Goal: Transaction & Acquisition: Download file/media

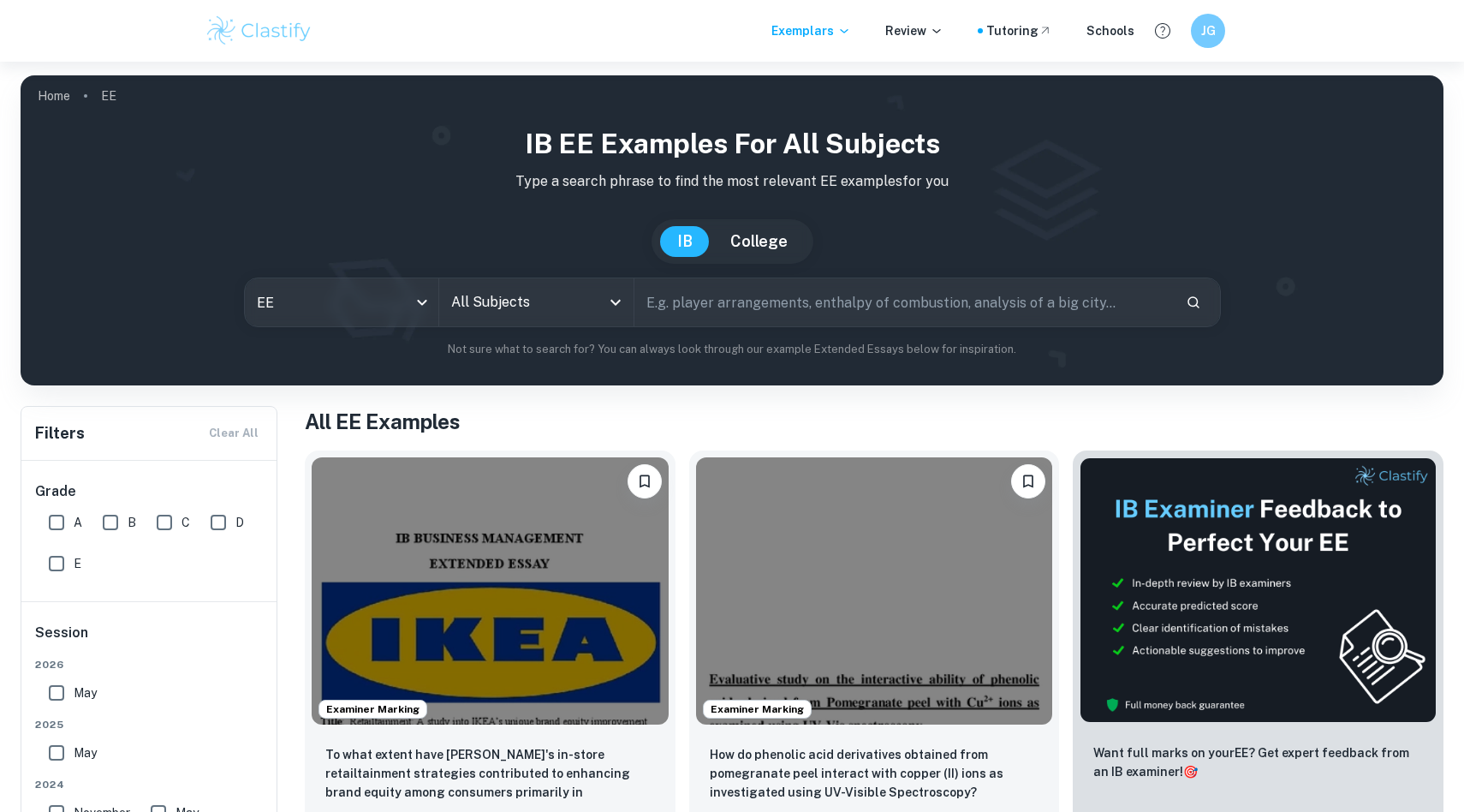
click at [606, 303] on icon "Open" at bounding box center [615, 302] width 21 height 21
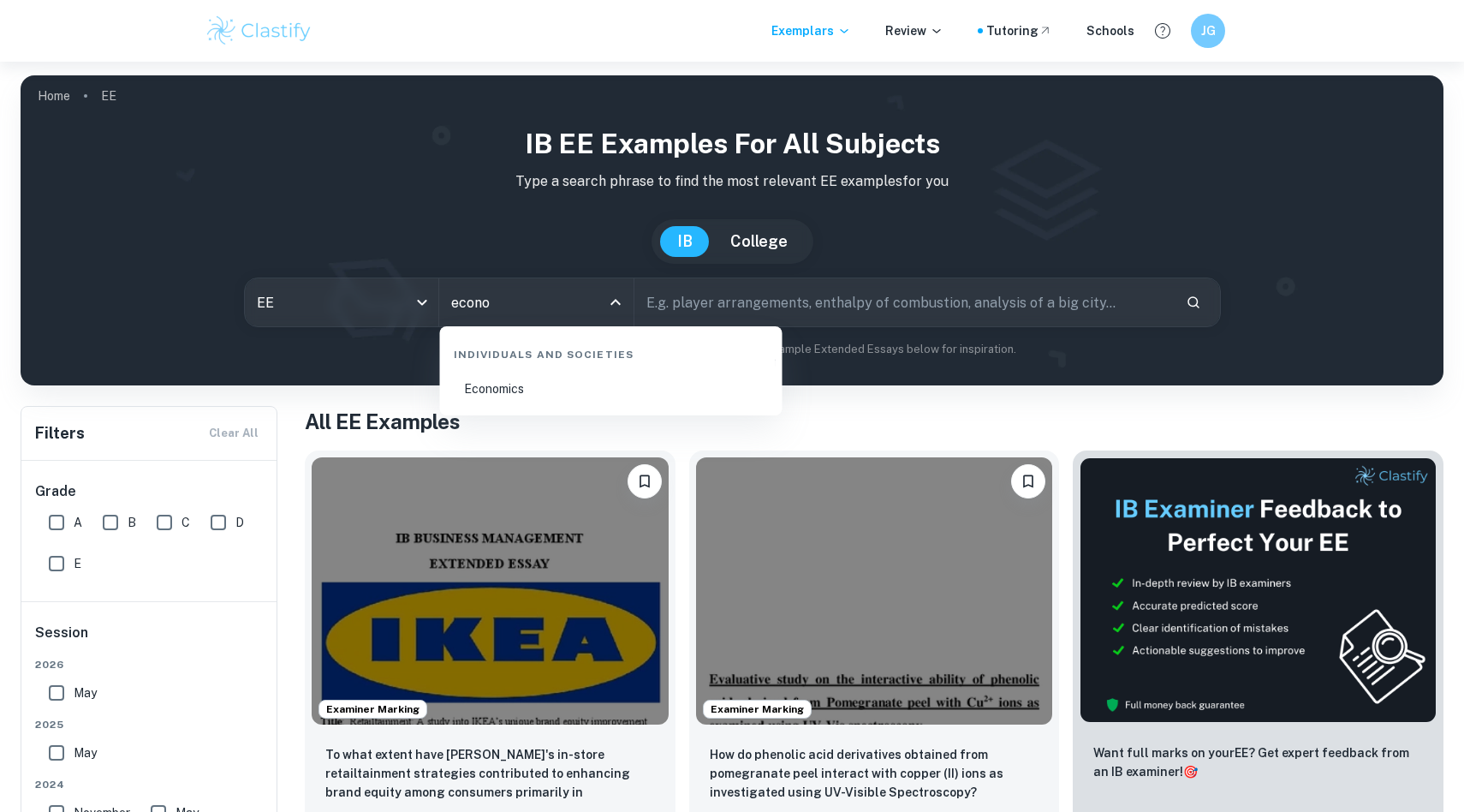
type input "econom"
click at [523, 382] on li "Economics" at bounding box center [611, 389] width 328 height 40
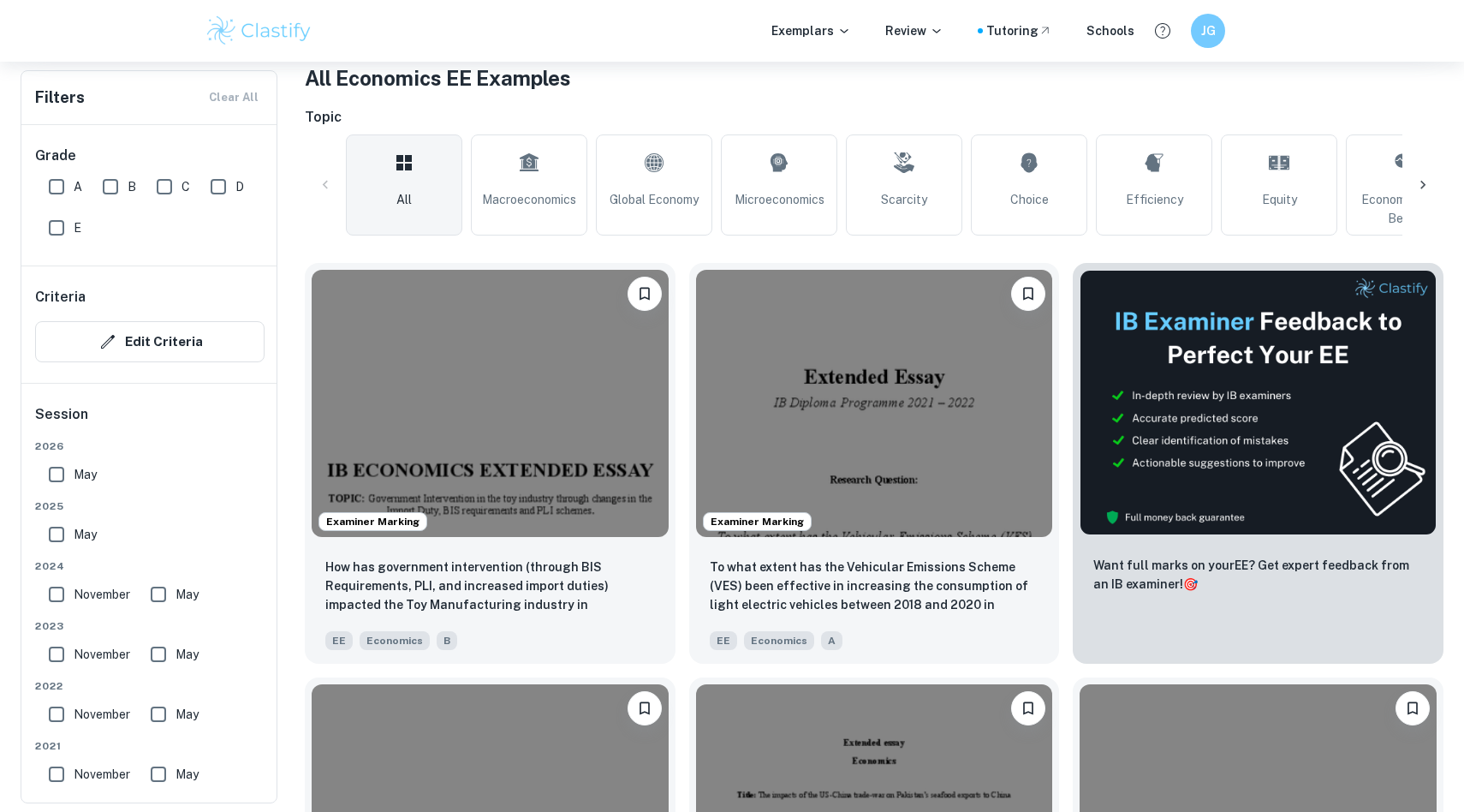
scroll to position [344, 0]
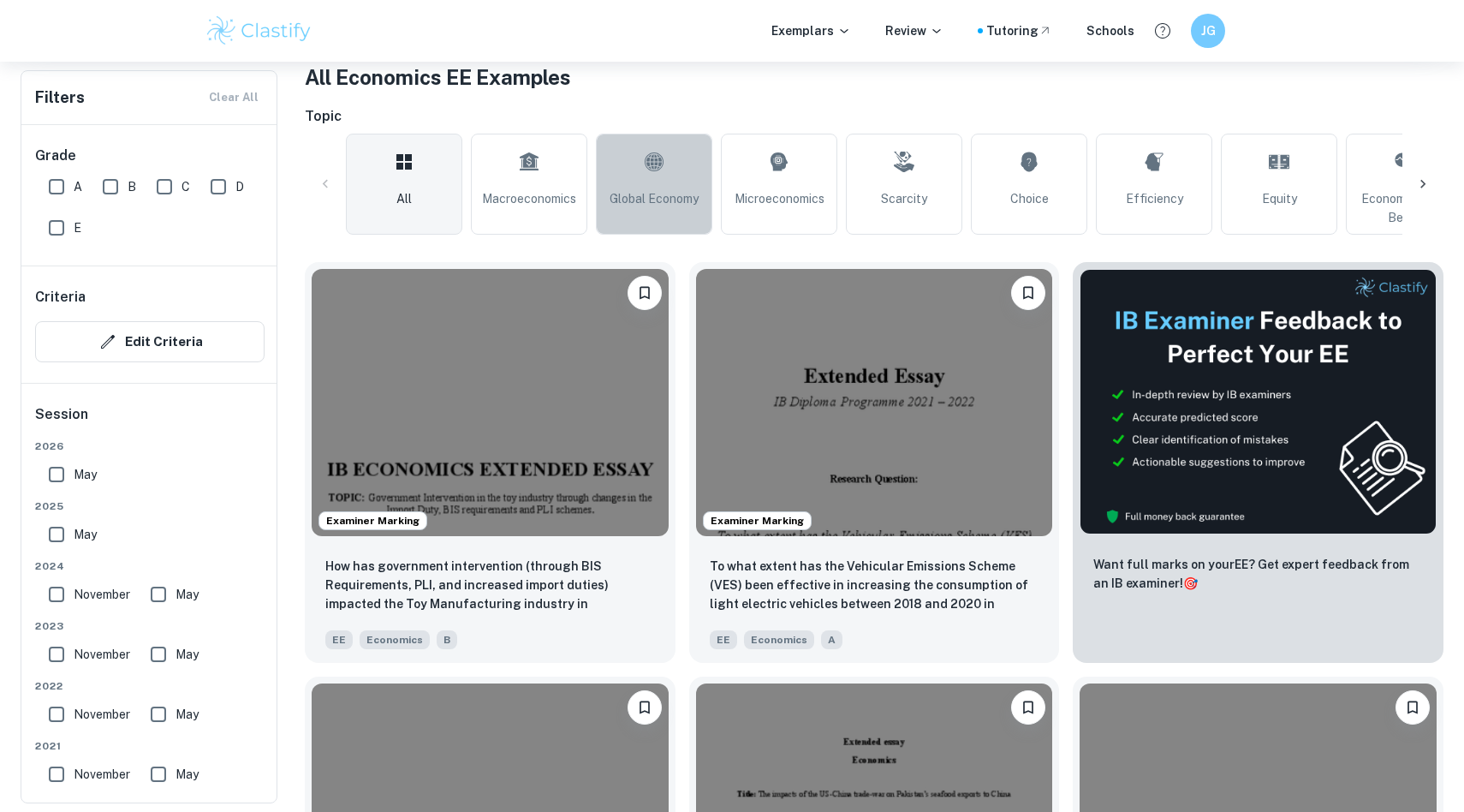
click at [657, 198] on span "Global Economy" at bounding box center [654, 198] width 89 height 19
type input "Global Economy"
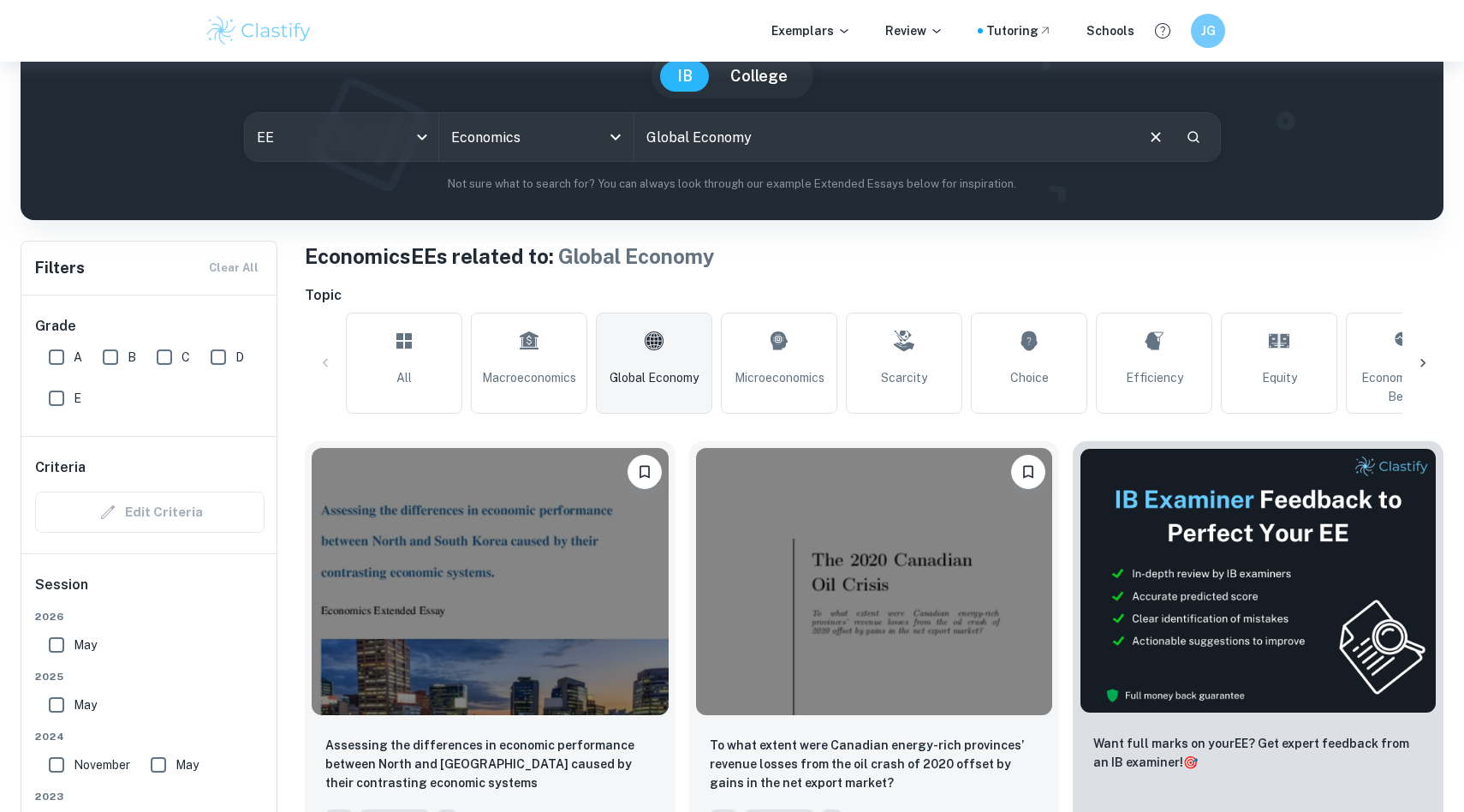
scroll to position [191, 0]
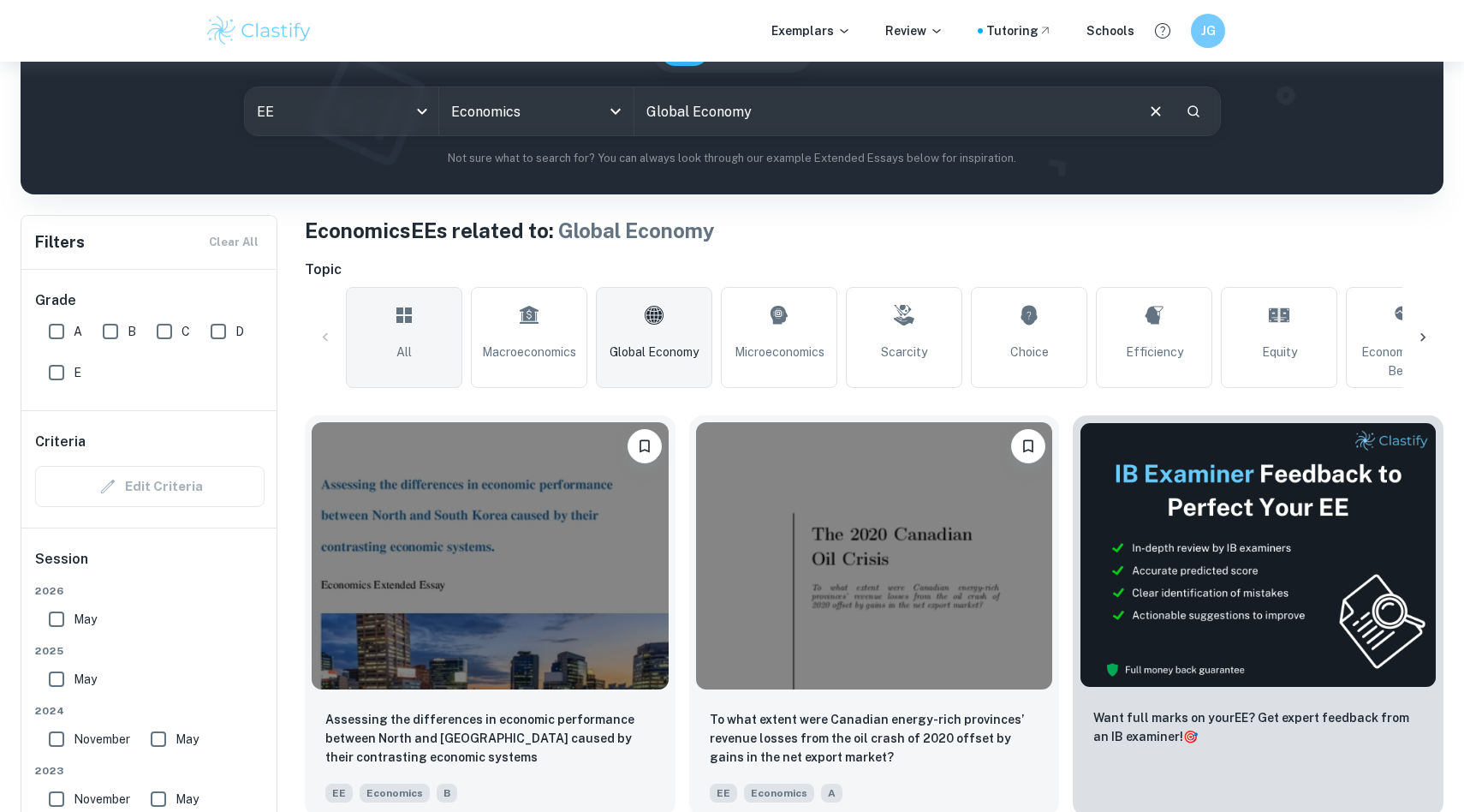
click at [440, 346] on link "All" at bounding box center [404, 337] width 116 height 102
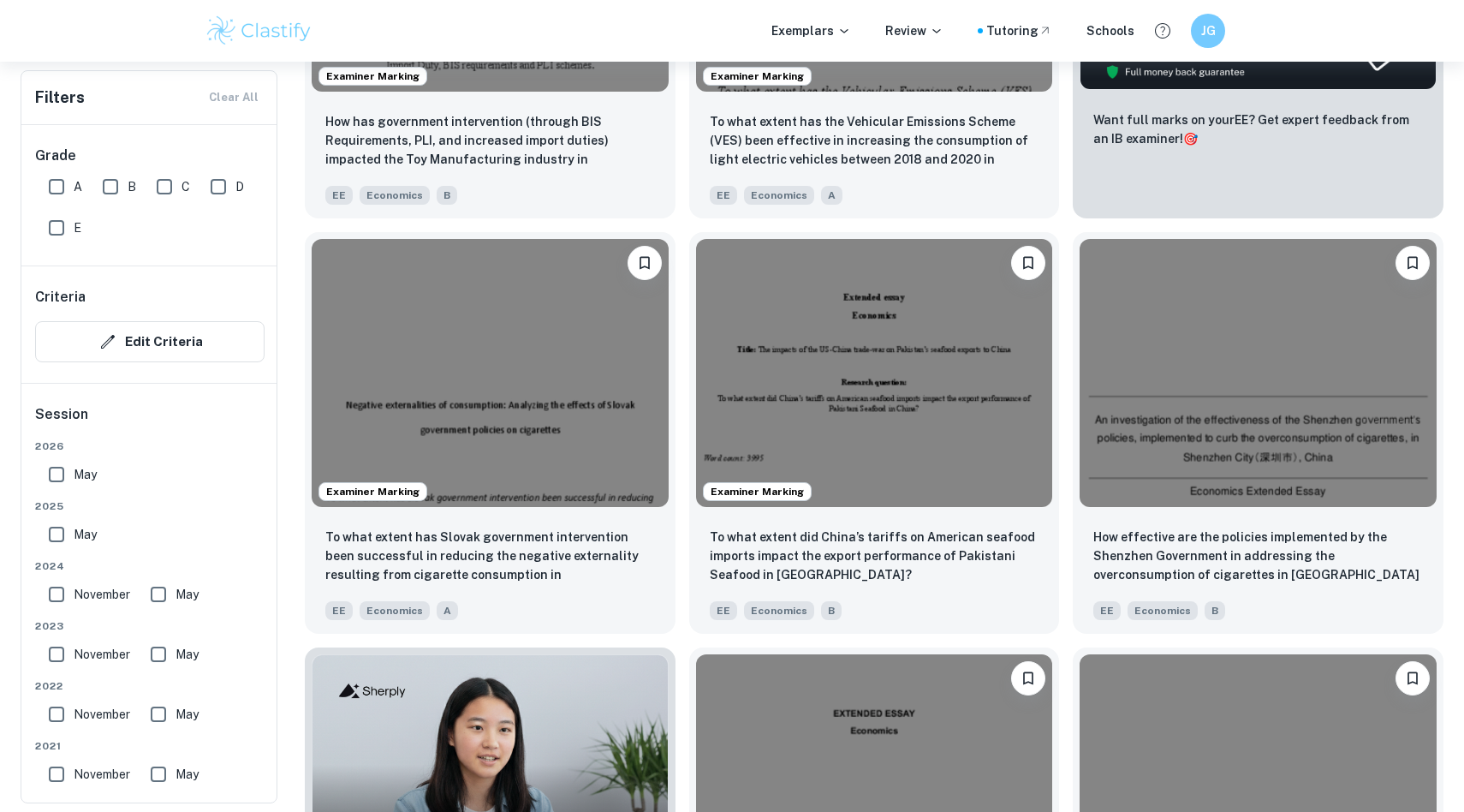
scroll to position [772, 0]
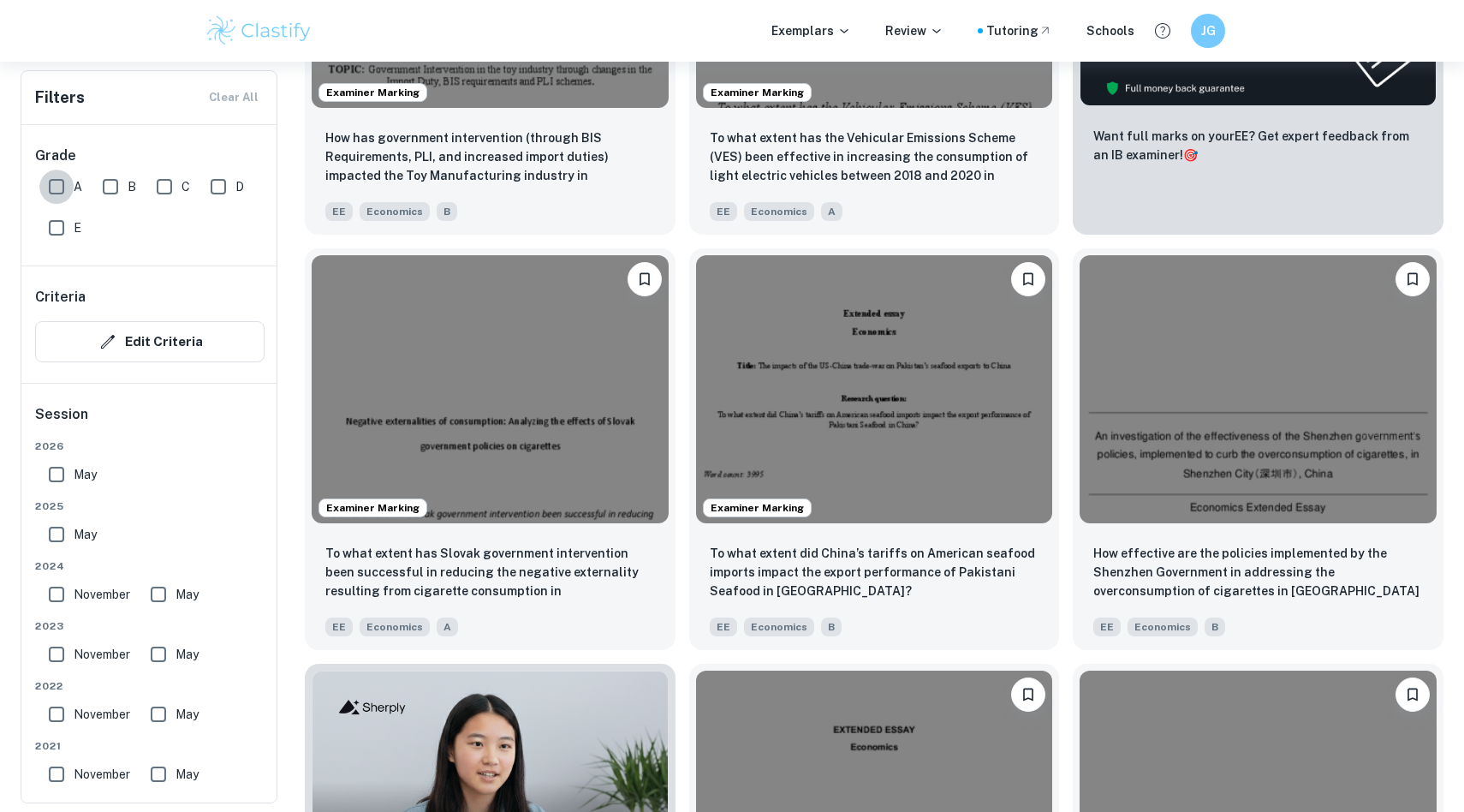
click at [63, 176] on input "A" at bounding box center [57, 186] width 34 height 34
checkbox input "true"
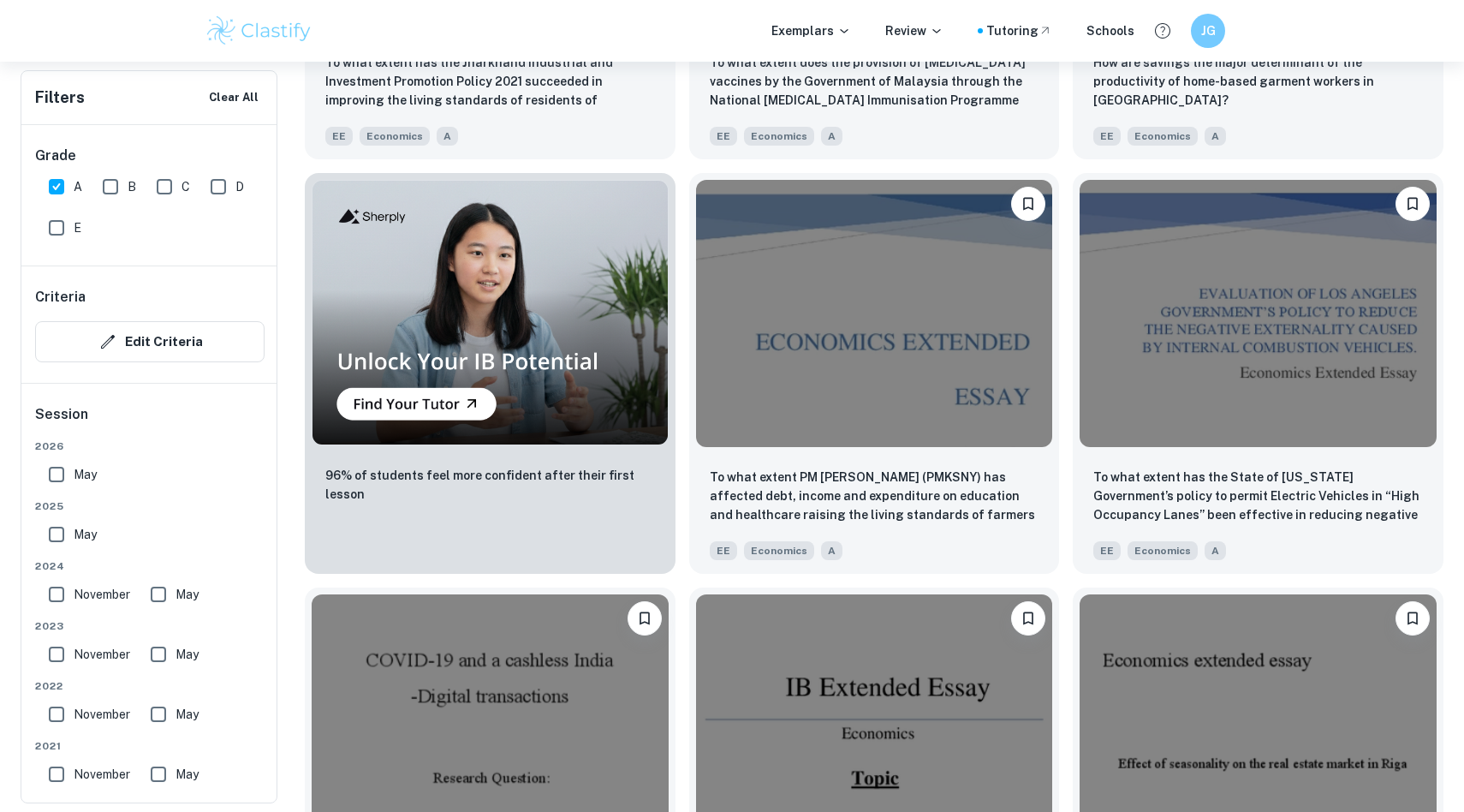
scroll to position [1301, 0]
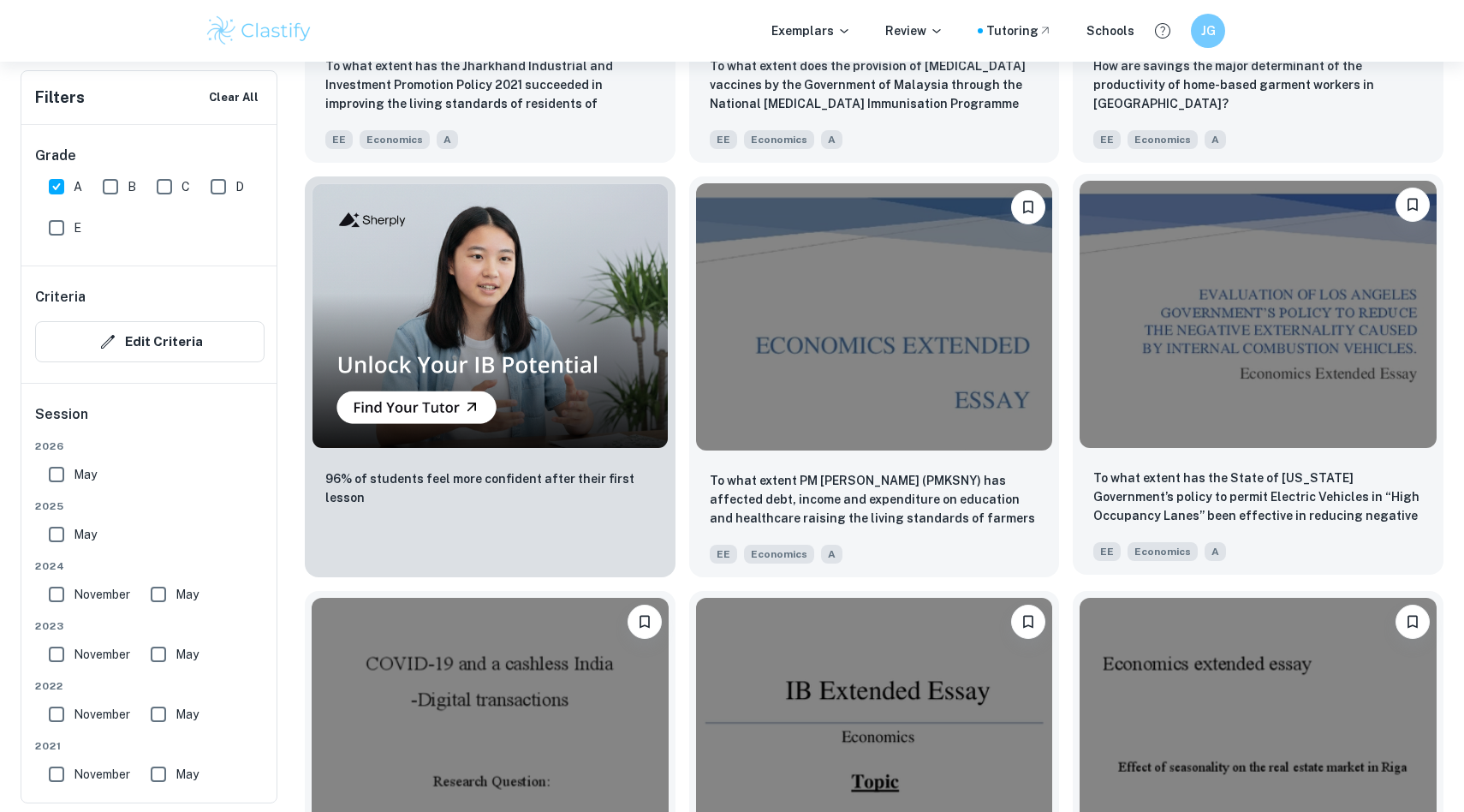
click at [1231, 372] on img at bounding box center [1258, 314] width 357 height 267
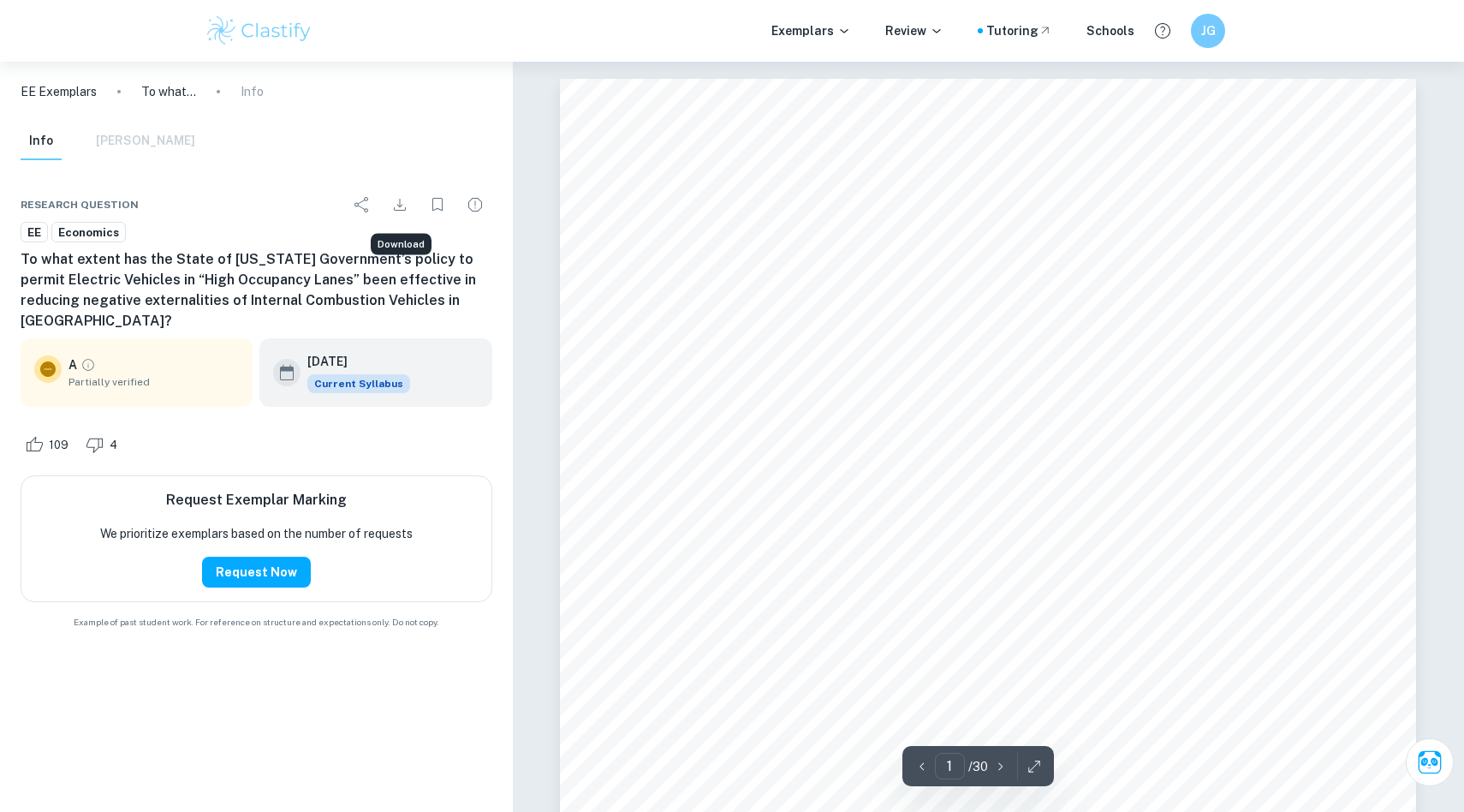
click at [409, 212] on button "Download" at bounding box center [400, 204] width 34 height 34
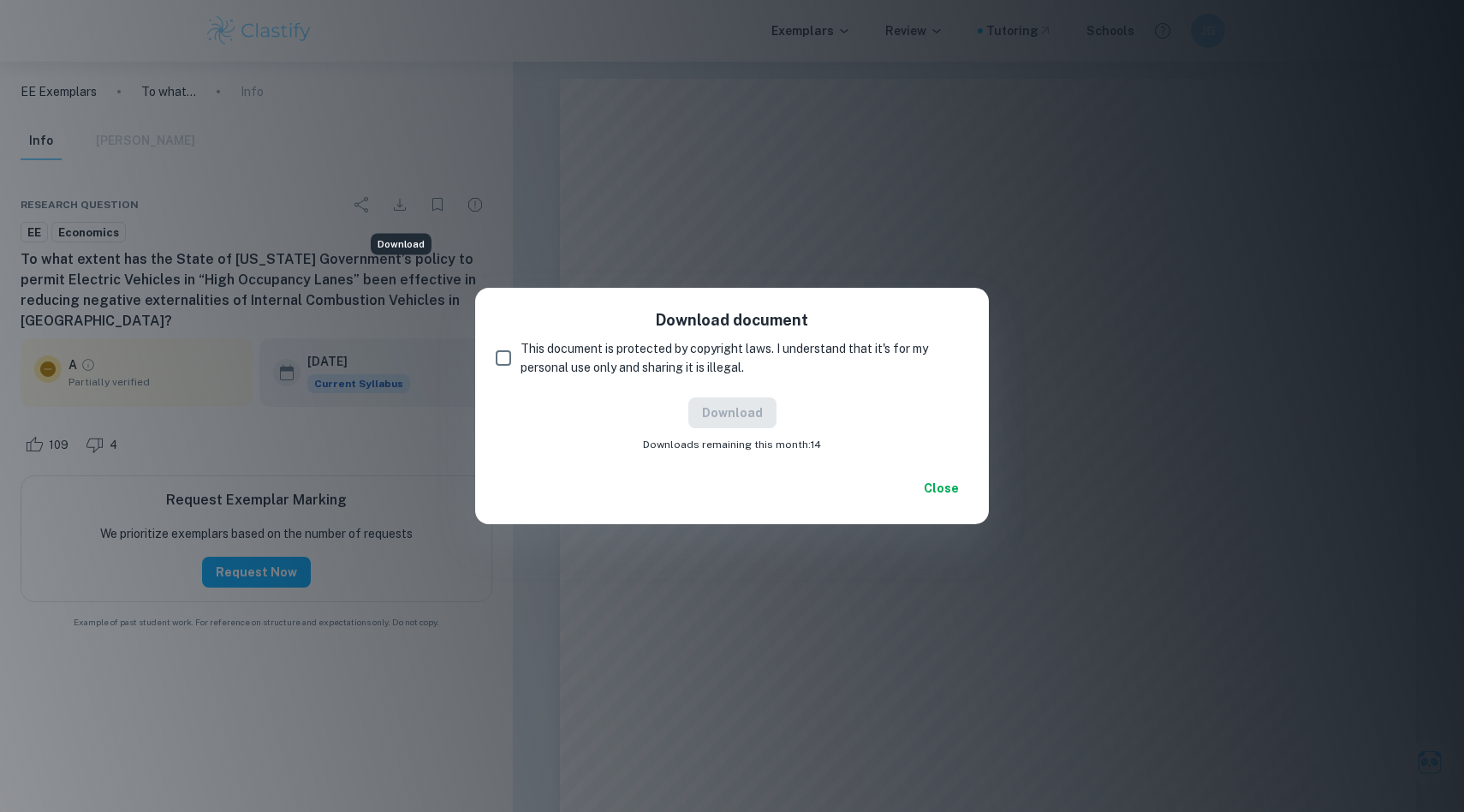
click at [515, 358] on input "This document is protected by copyright laws. I understand that it's for my per…" at bounding box center [504, 357] width 34 height 34
checkbox input "true"
click at [757, 411] on button "Download" at bounding box center [732, 412] width 89 height 31
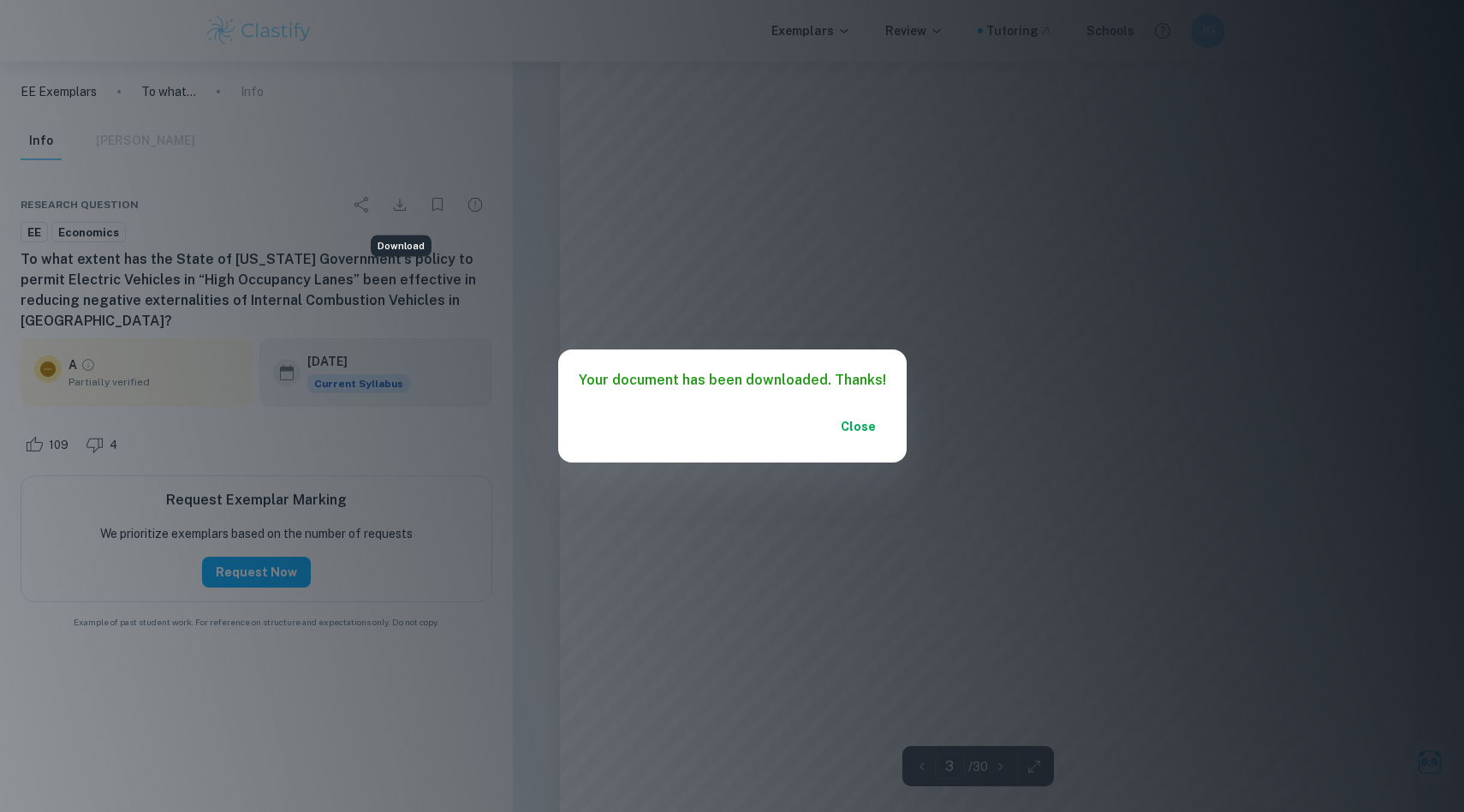
scroll to position [2512, 0]
click at [862, 432] on button "Close" at bounding box center [858, 426] width 55 height 31
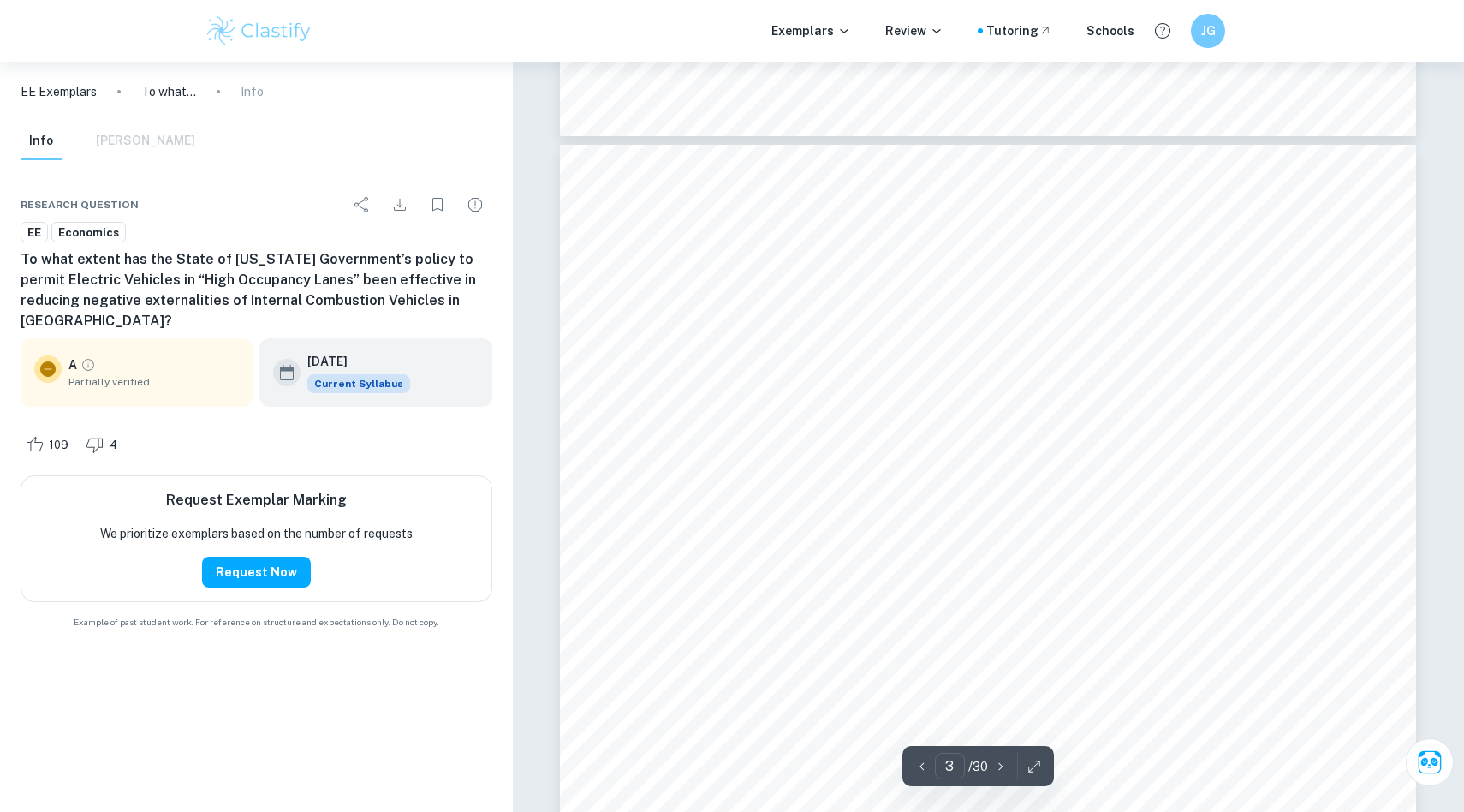
type input "2"
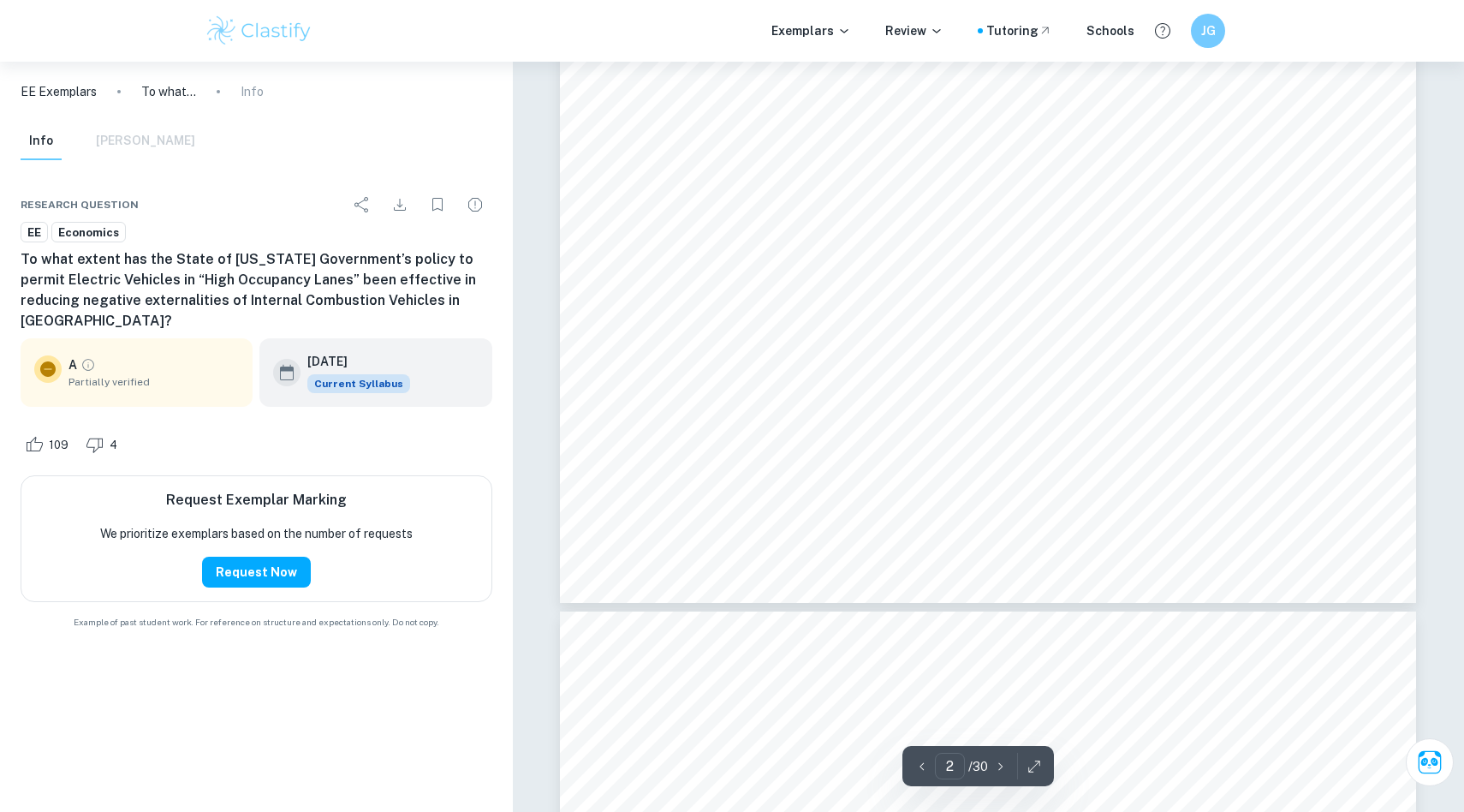
scroll to position [1318, 0]
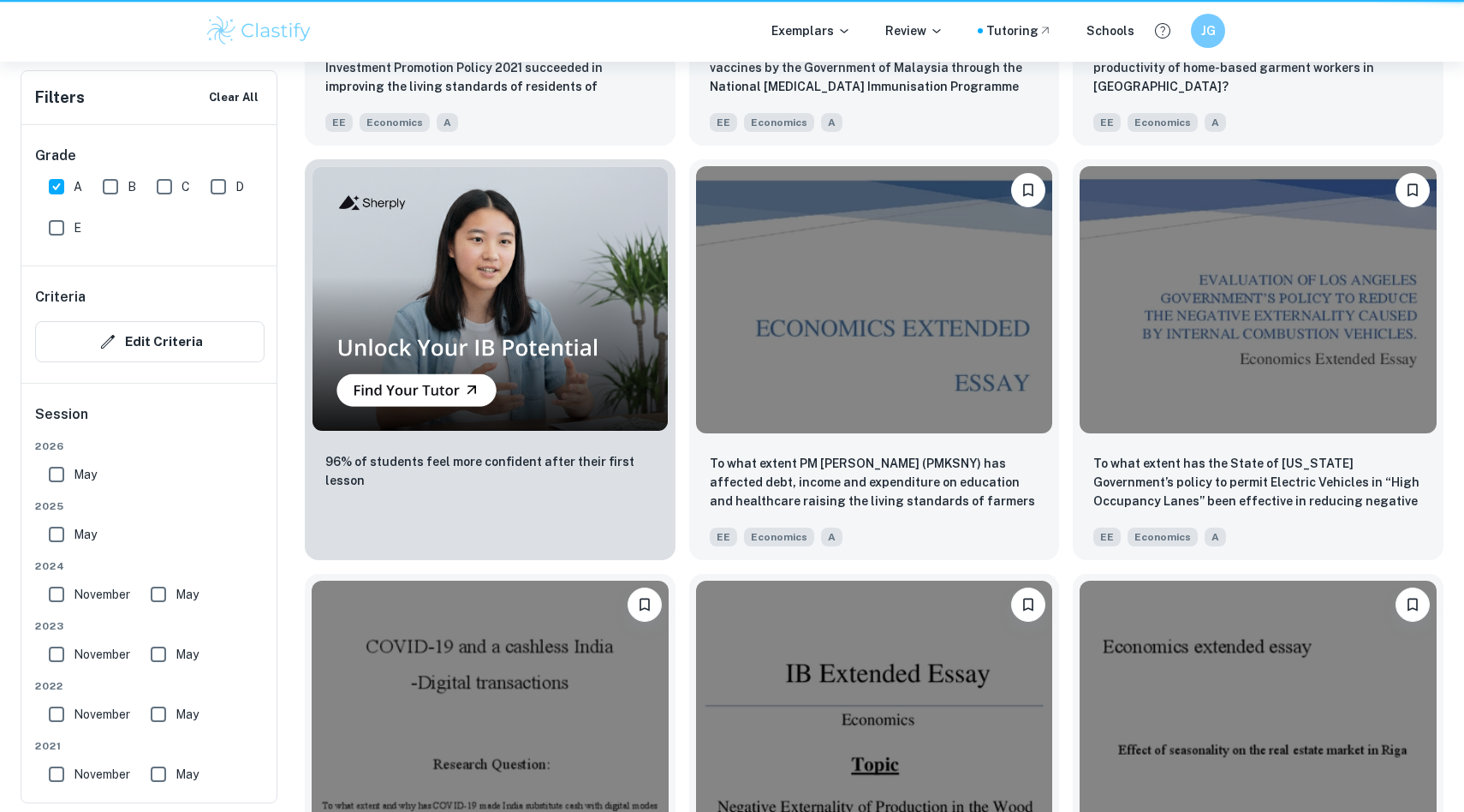
scroll to position [1301, 0]
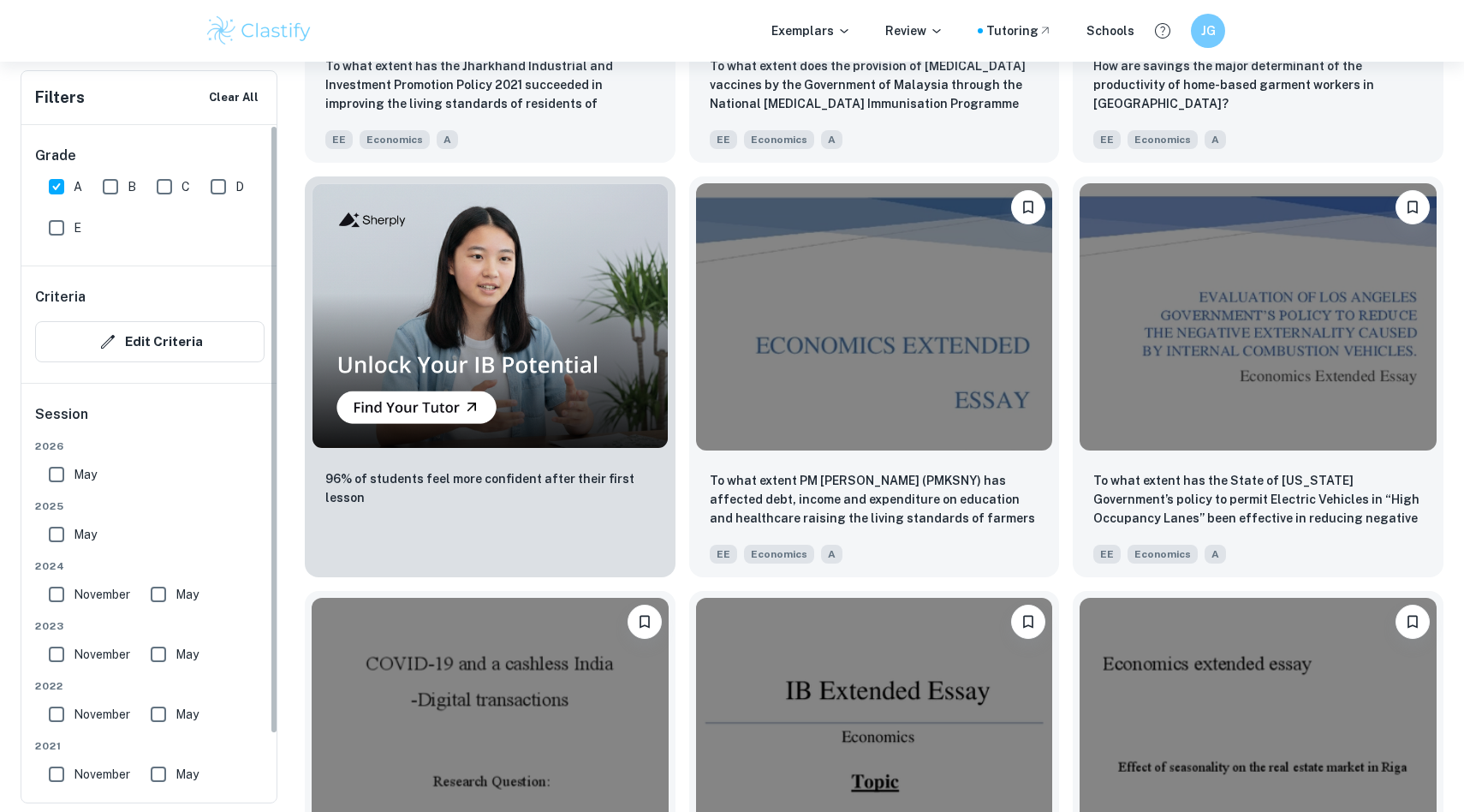
click at [289, 258] on div "Filters Clear All Grade A B C D E Criteria Edit Criteria Session [DATE] [DATE] …" at bounding box center [732, 671] width 1423 height 3131
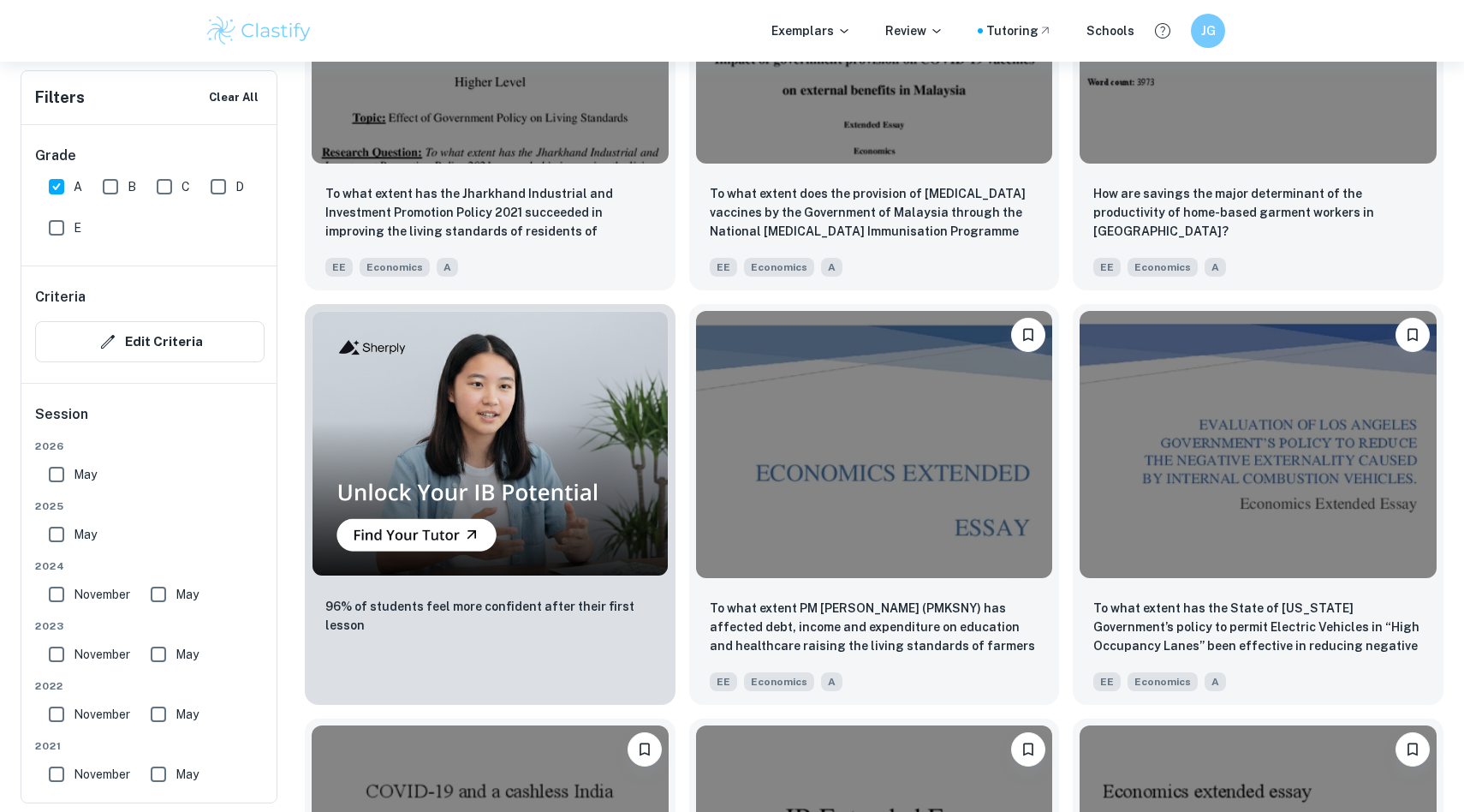
scroll to position [1171, 0]
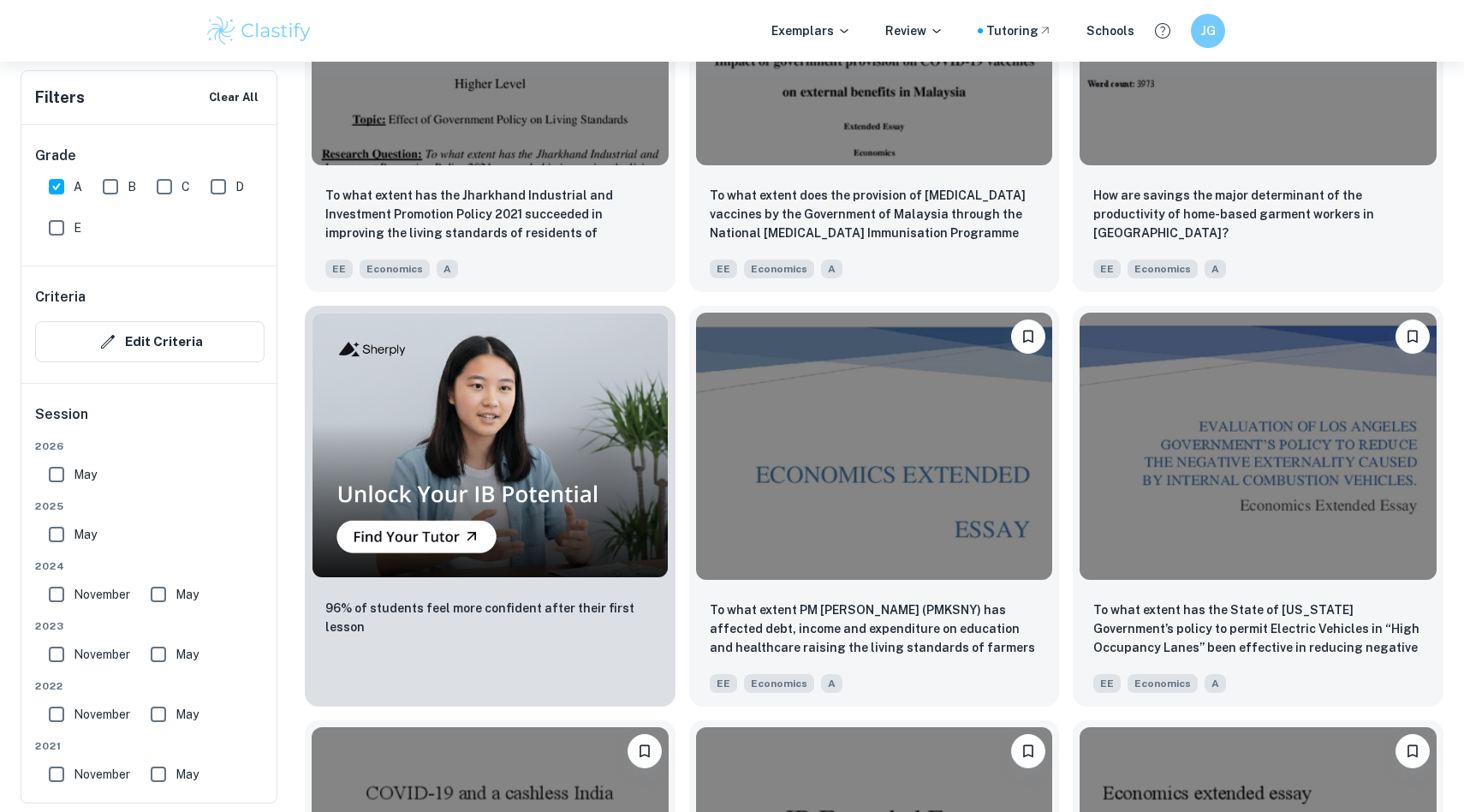
click at [52, 189] on input "A" at bounding box center [57, 186] width 34 height 34
checkbox input "false"
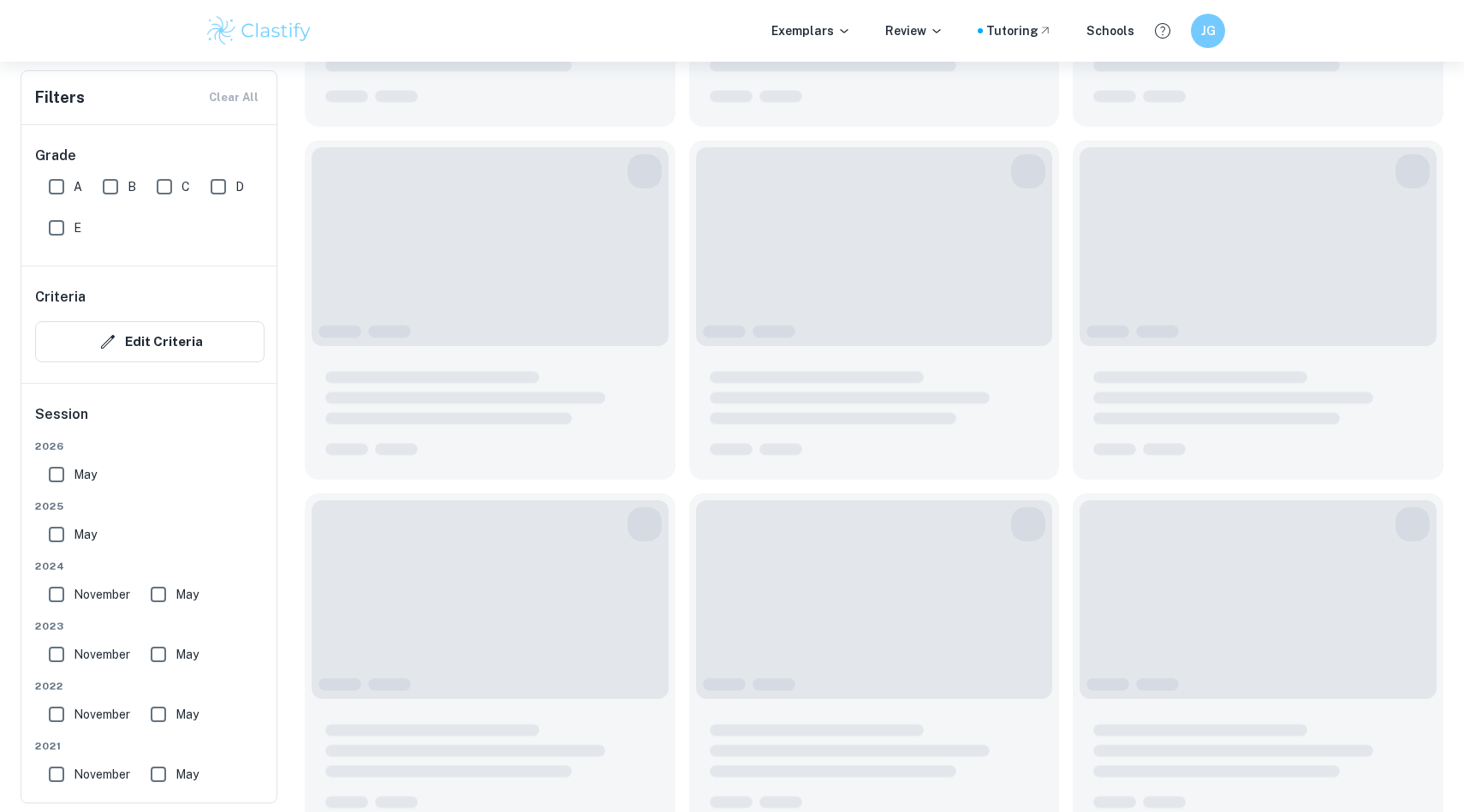
scroll to position [1130, 0]
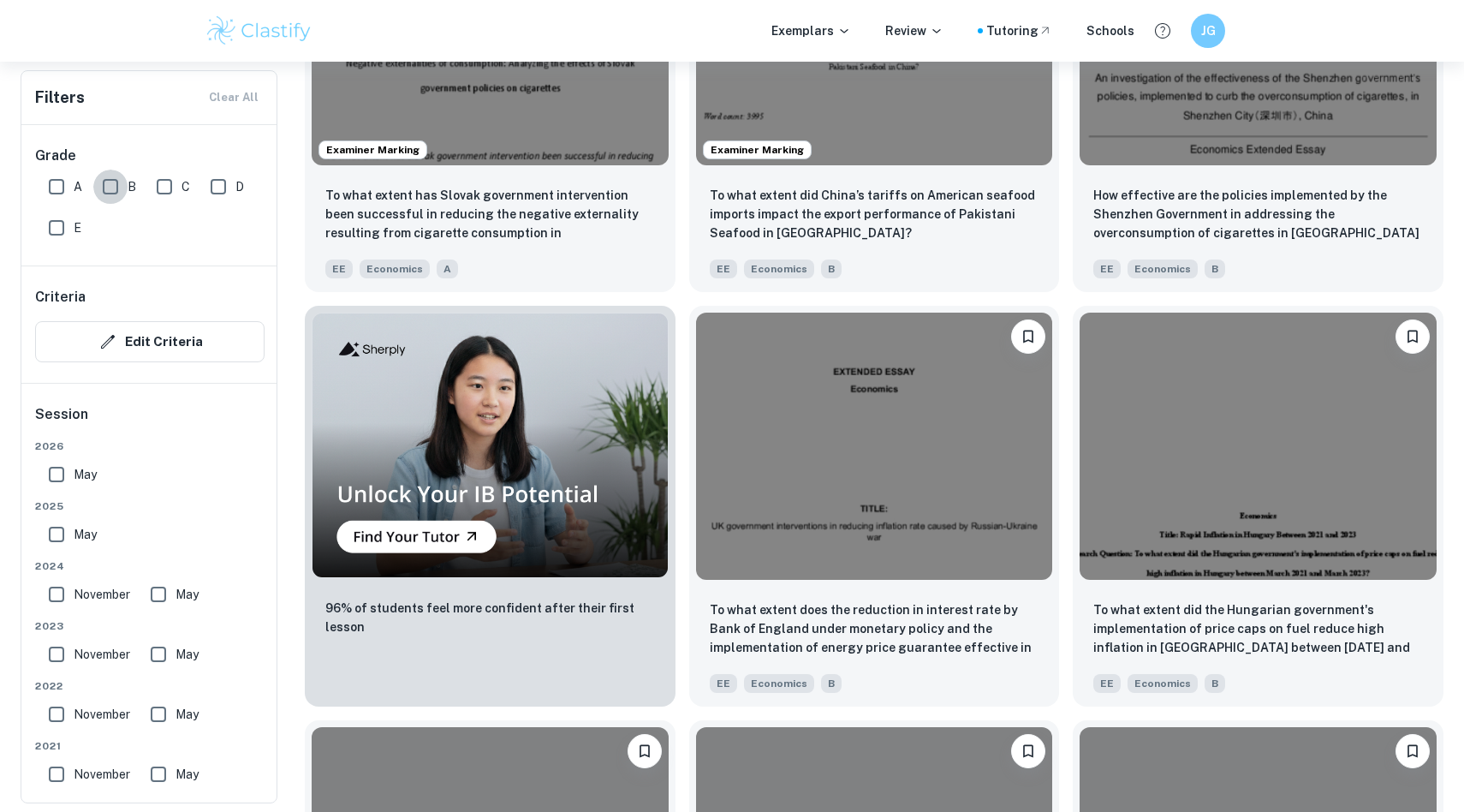
click at [115, 189] on input "B" at bounding box center [110, 186] width 34 height 34
checkbox input "true"
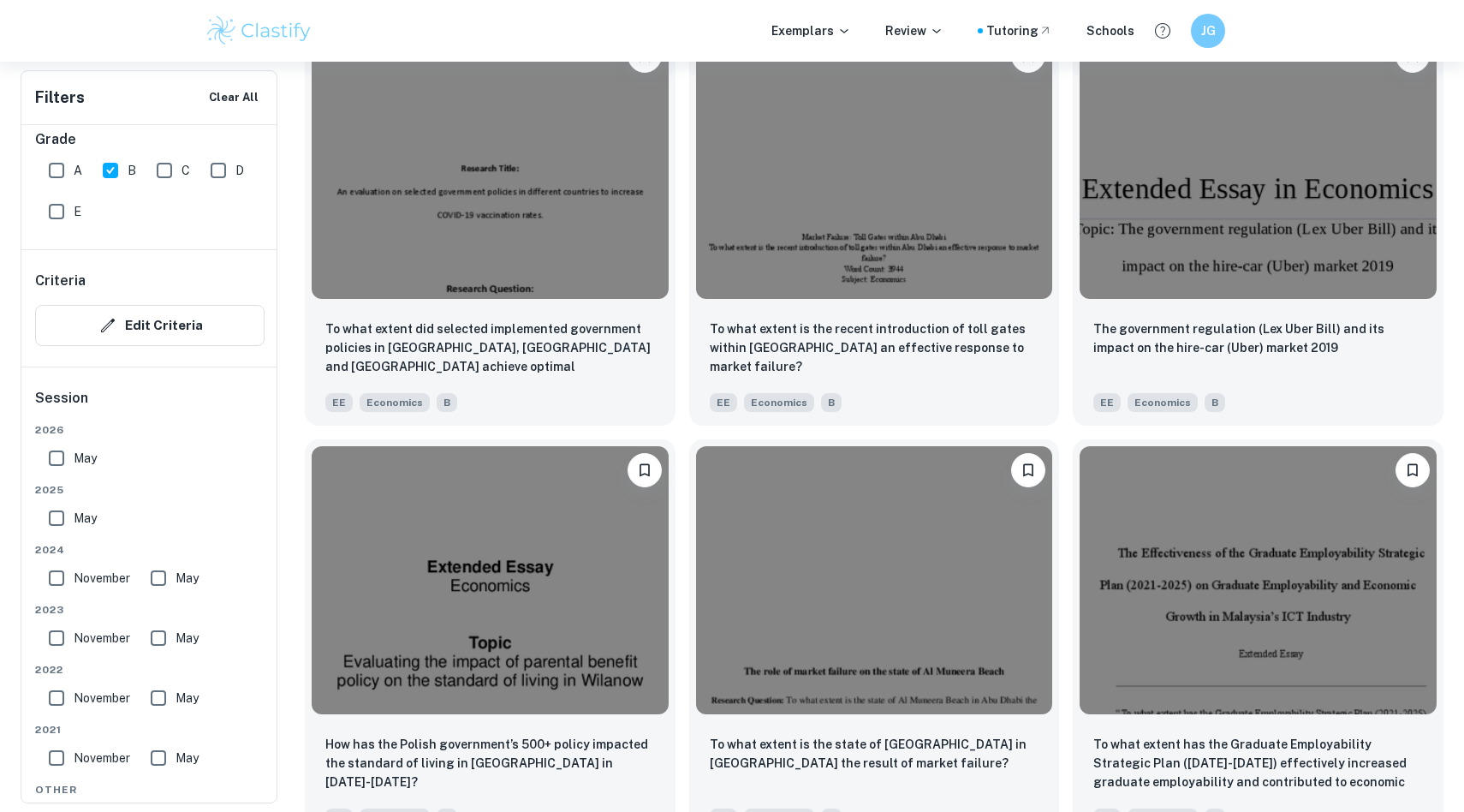
scroll to position [3140, 0]
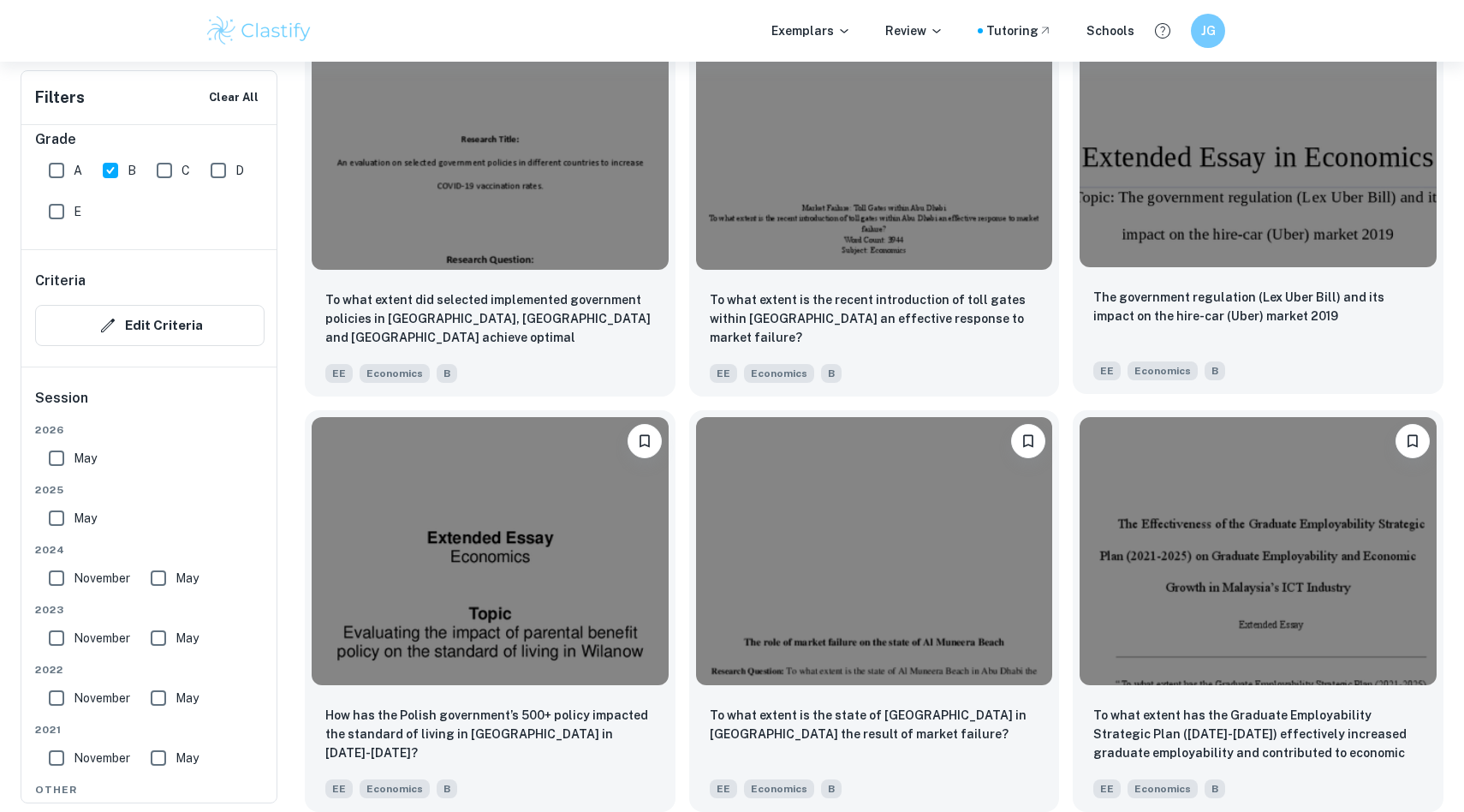
click at [1139, 208] on img at bounding box center [1258, 133] width 357 height 267
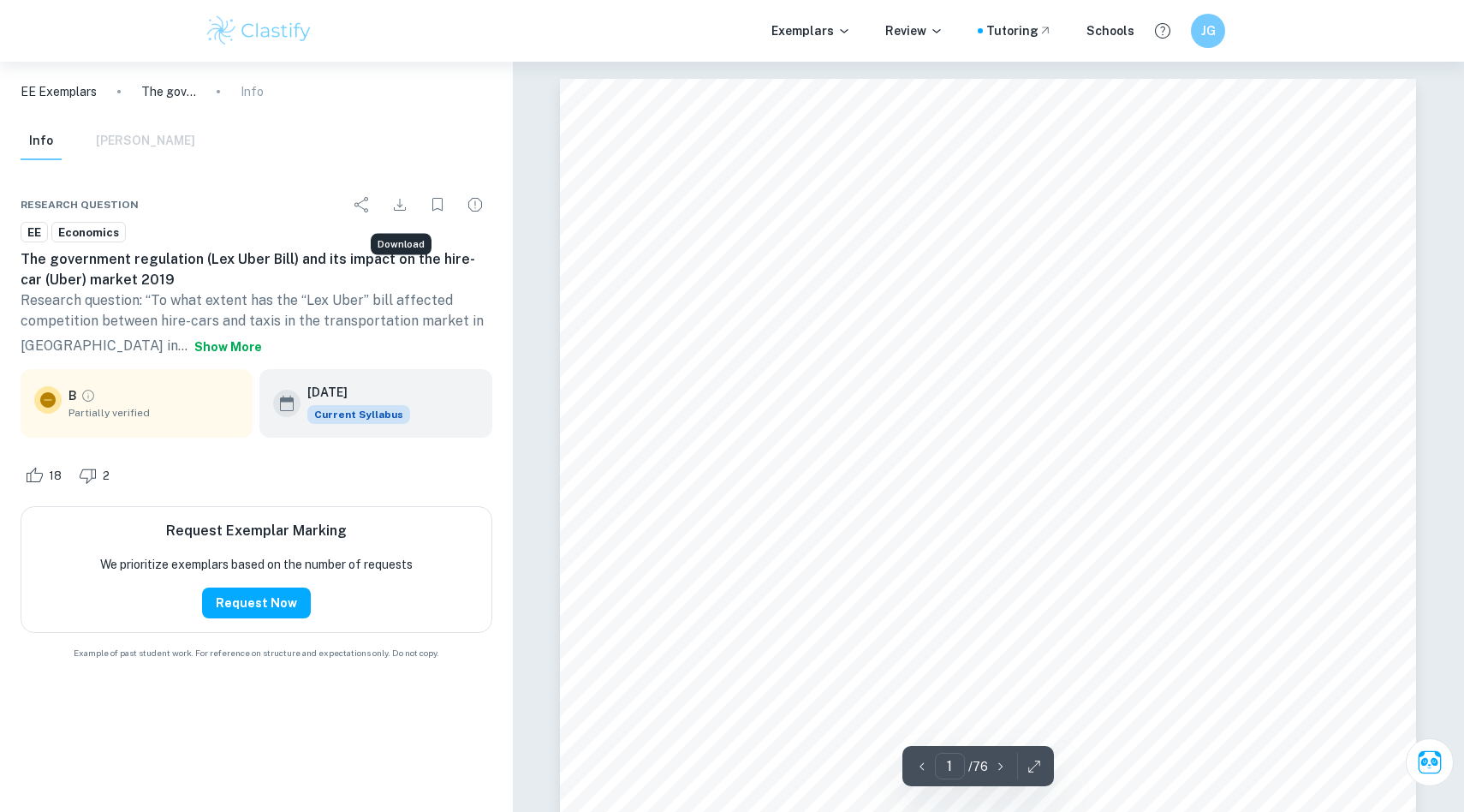
click at [400, 205] on icon "Download" at bounding box center [400, 205] width 12 height 12
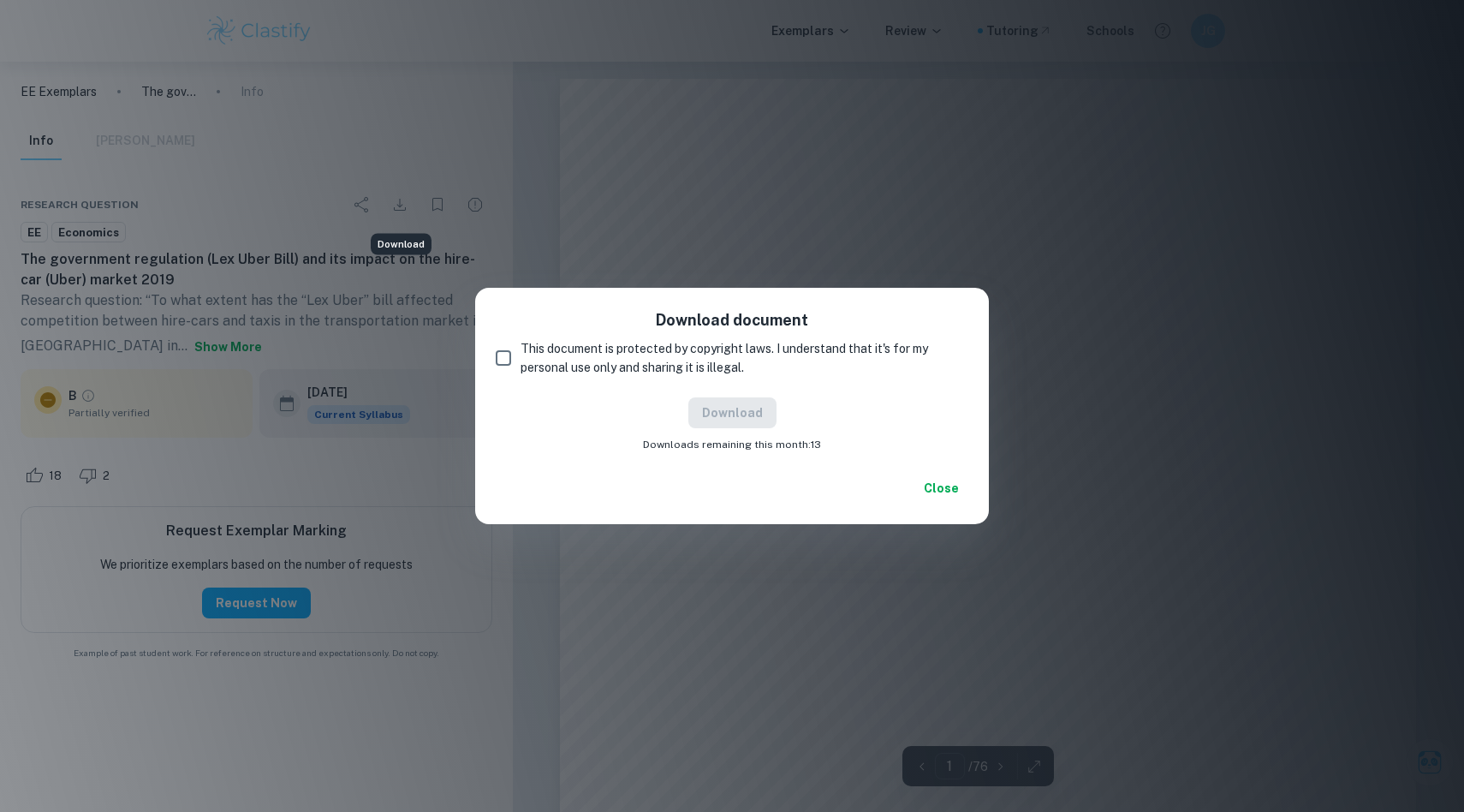
click at [502, 364] on input "This document is protected by copyright laws. I understand that it's for my per…" at bounding box center [504, 357] width 34 height 34
checkbox input "true"
click at [750, 407] on button "Download" at bounding box center [732, 412] width 89 height 31
